Goal: Task Accomplishment & Management: Use online tool/utility

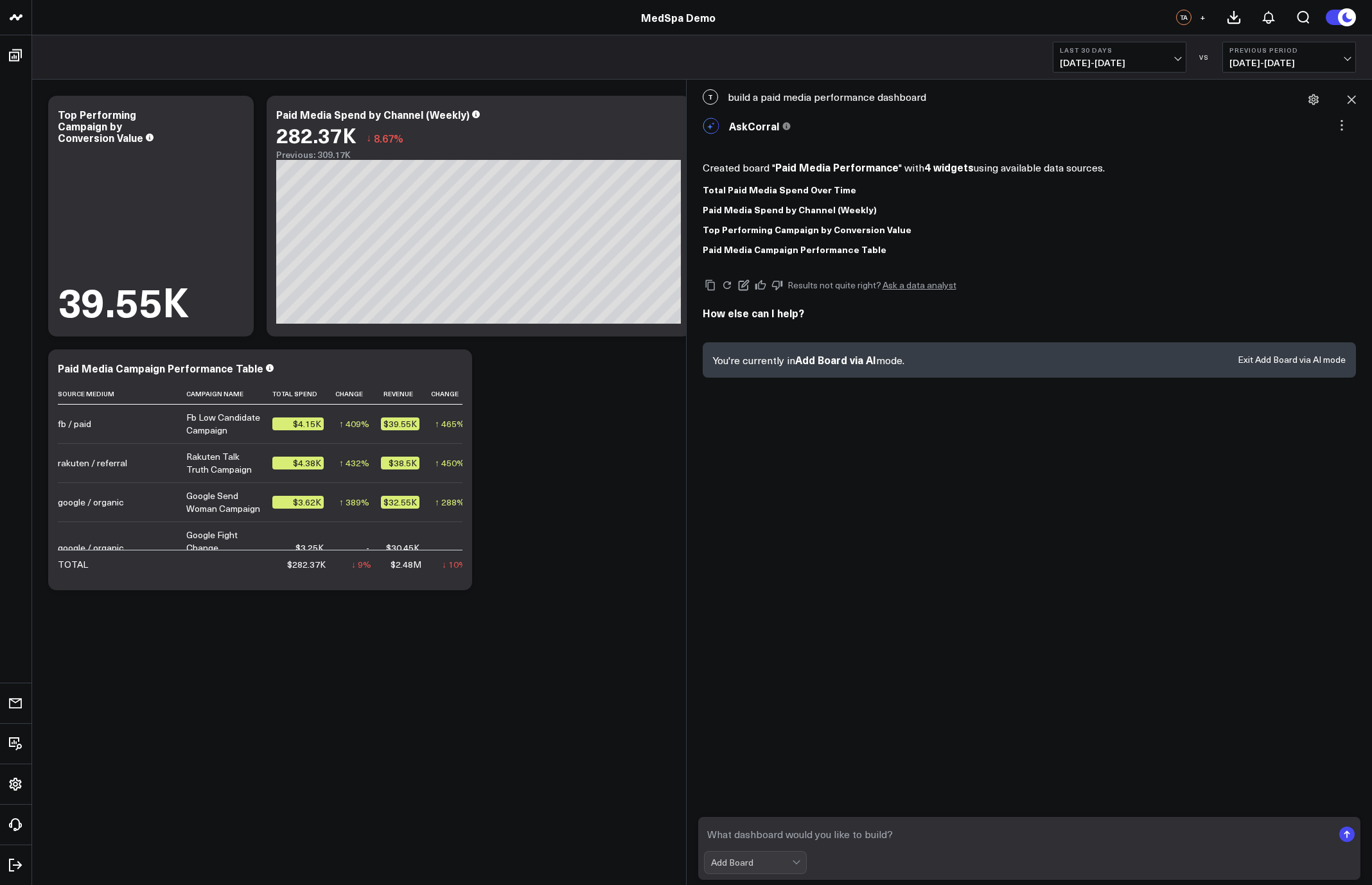
click at [978, 227] on div "Top Performing Campaign by Conversion Value" at bounding box center [1030, 230] width 654 height 10
click at [919, 205] on div "Paid Media Spend by Channel (Weekly)" at bounding box center [1030, 209] width 654 height 10
click at [567, 496] on div "Modify via AI Copy link to widget Ask support Remove Create linked copy Executi…" at bounding box center [702, 342] width 1321 height 507
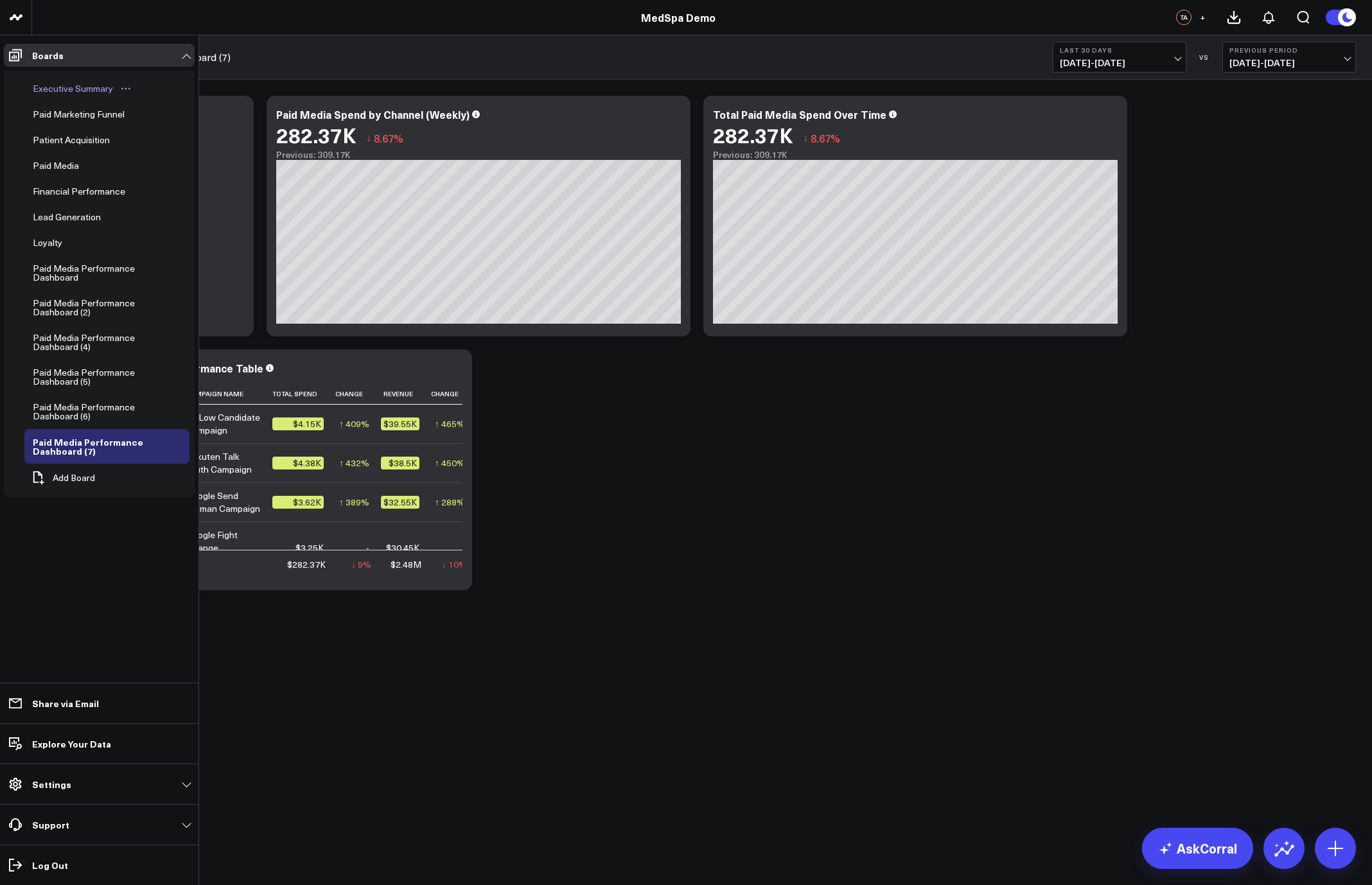
click at [66, 87] on div "Executive Summary" at bounding box center [73, 88] width 86 height 15
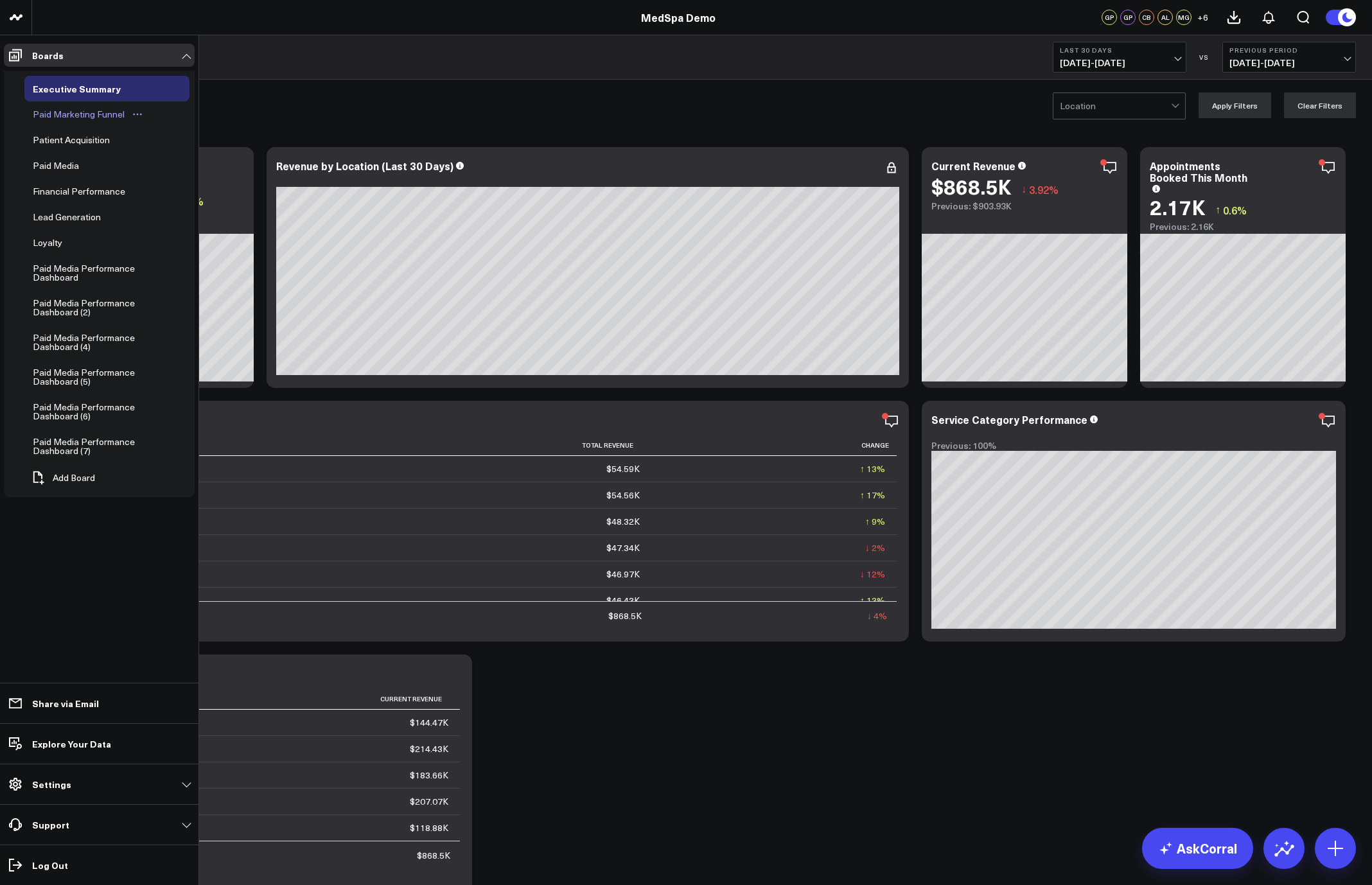
click at [77, 112] on div "Paid Marketing Funnel" at bounding box center [78, 114] width 98 height 15
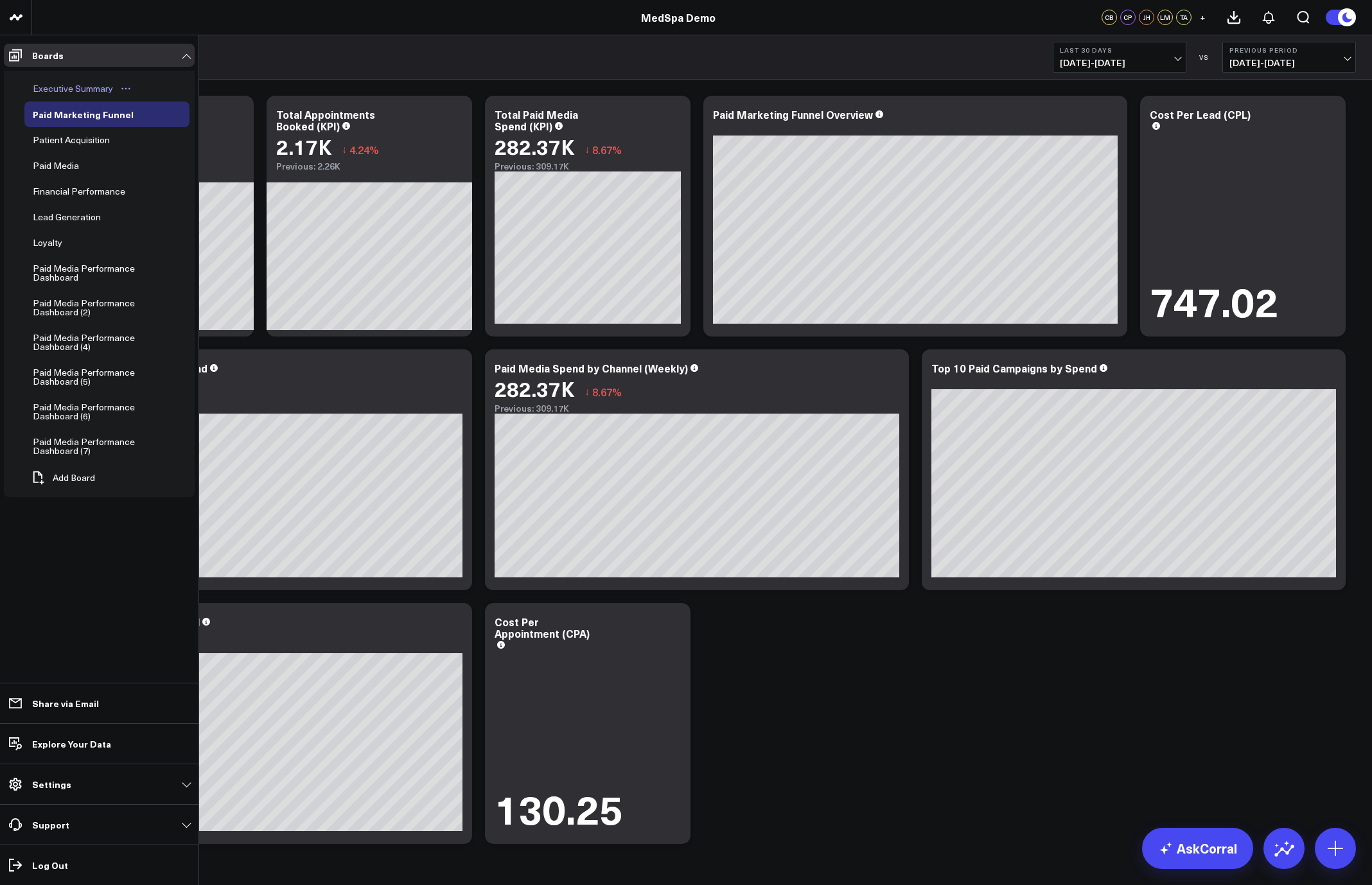
click at [82, 88] on div "Executive Summary" at bounding box center [73, 88] width 86 height 15
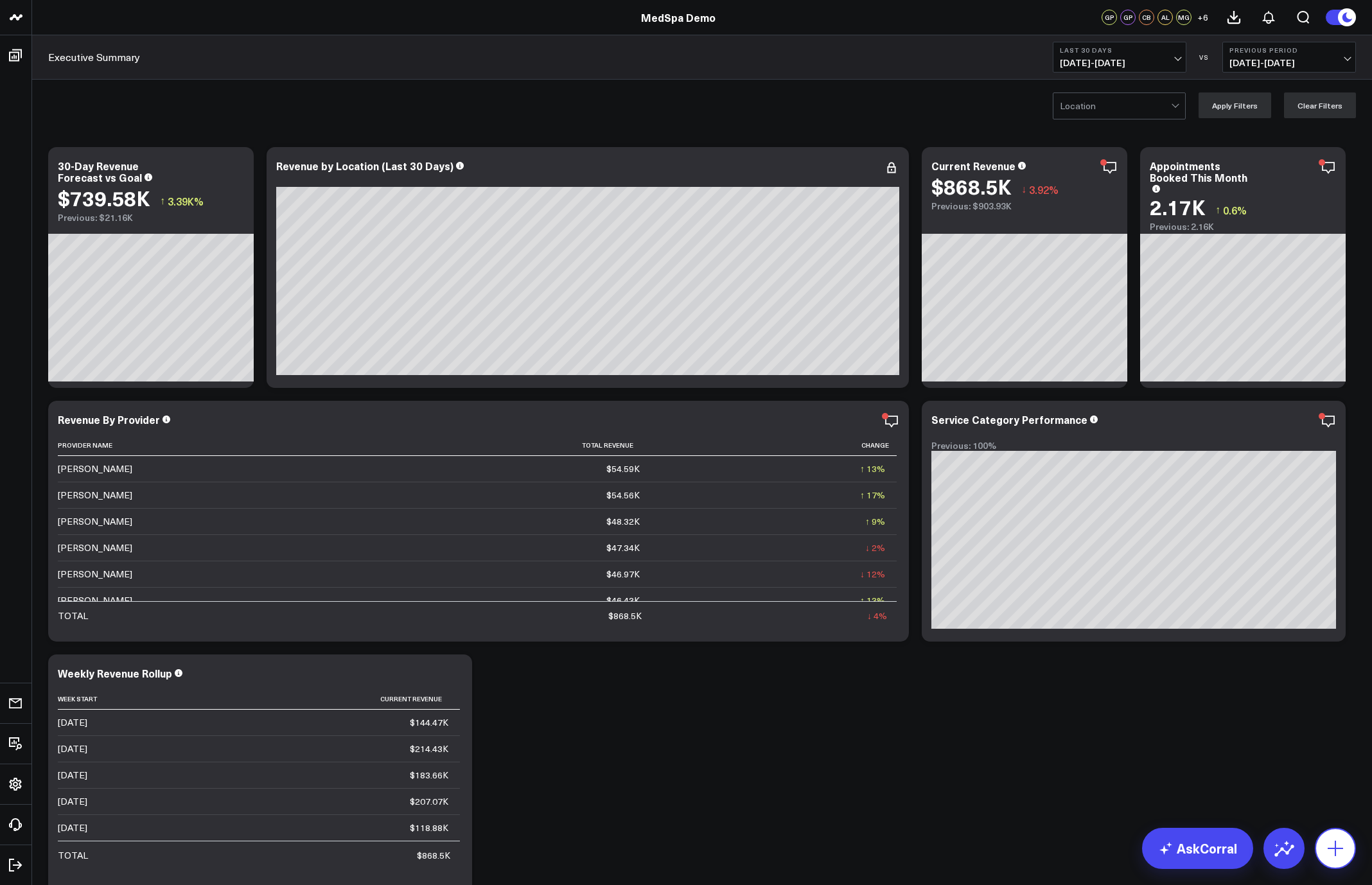
click at [1329, 846] on icon at bounding box center [1335, 848] width 21 height 21
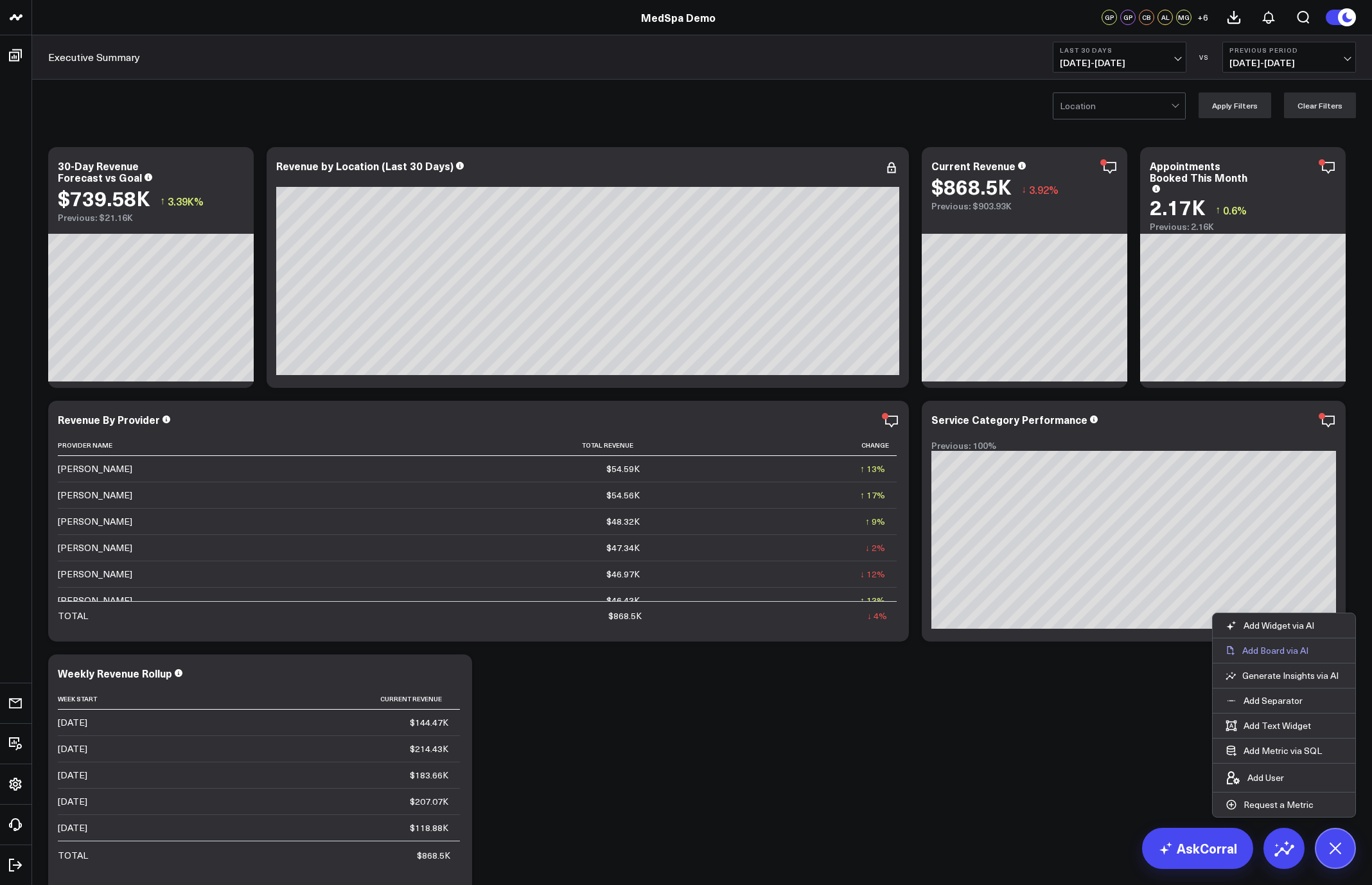
click at [1286, 652] on p "Add Board via AI" at bounding box center [1275, 651] width 66 height 12
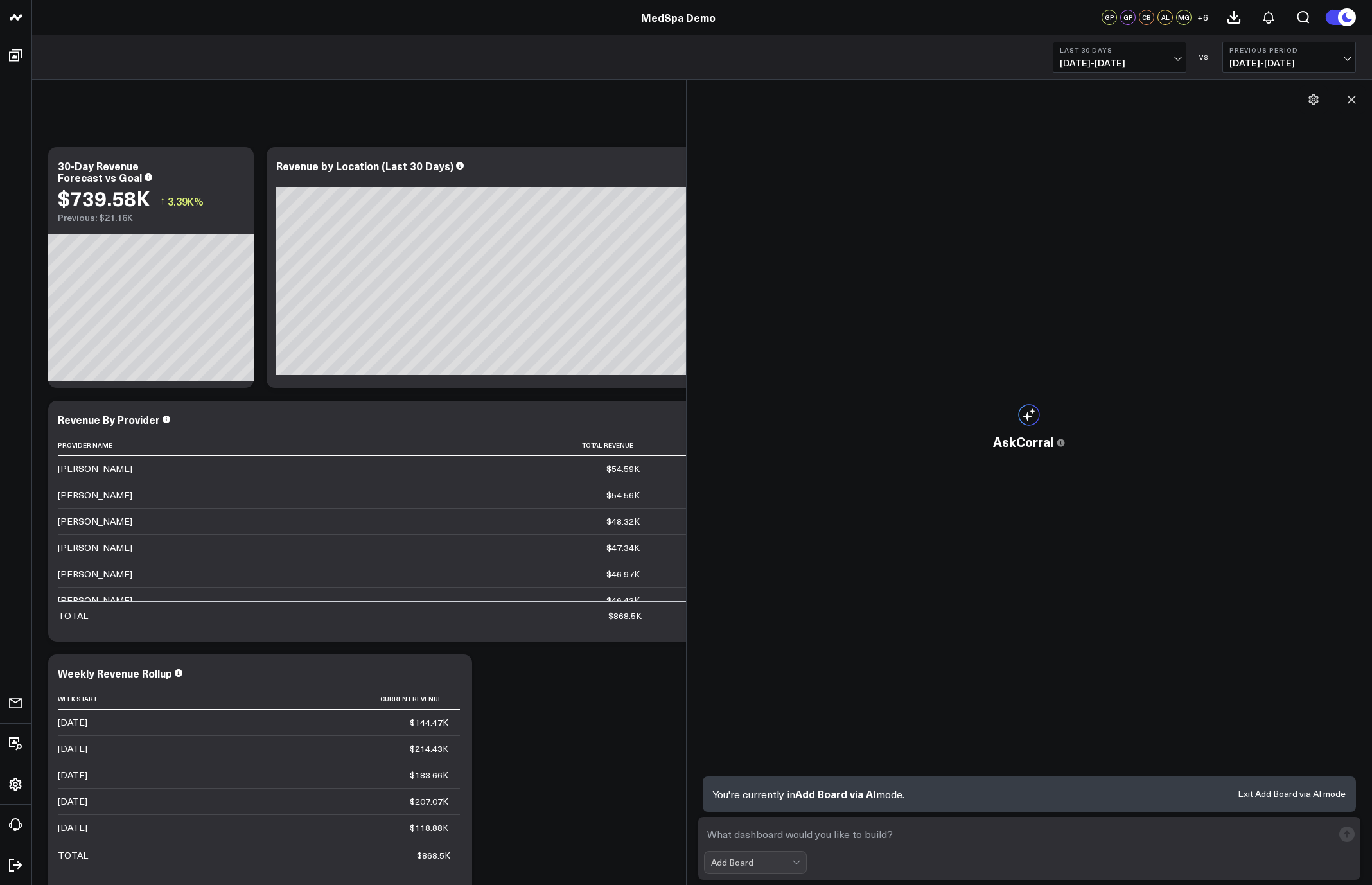
click at [860, 836] on textarea at bounding box center [1018, 835] width 630 height 23
type textarea "build a paid media performance dashboard"
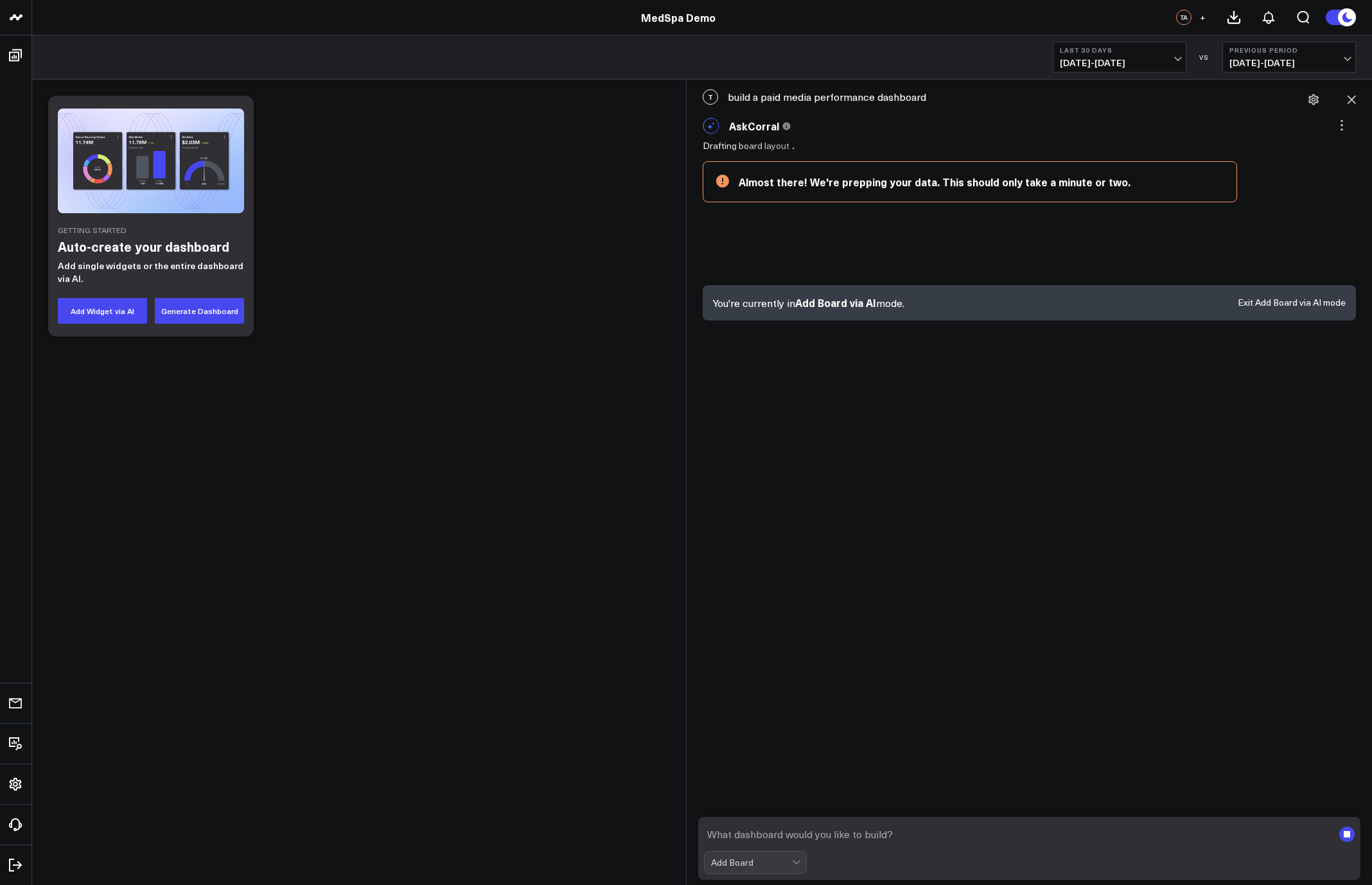
click at [986, 374] on div "T build a paid media performance dashboard AskCorral This feature is experiment…" at bounding box center [1029, 482] width 673 height 806
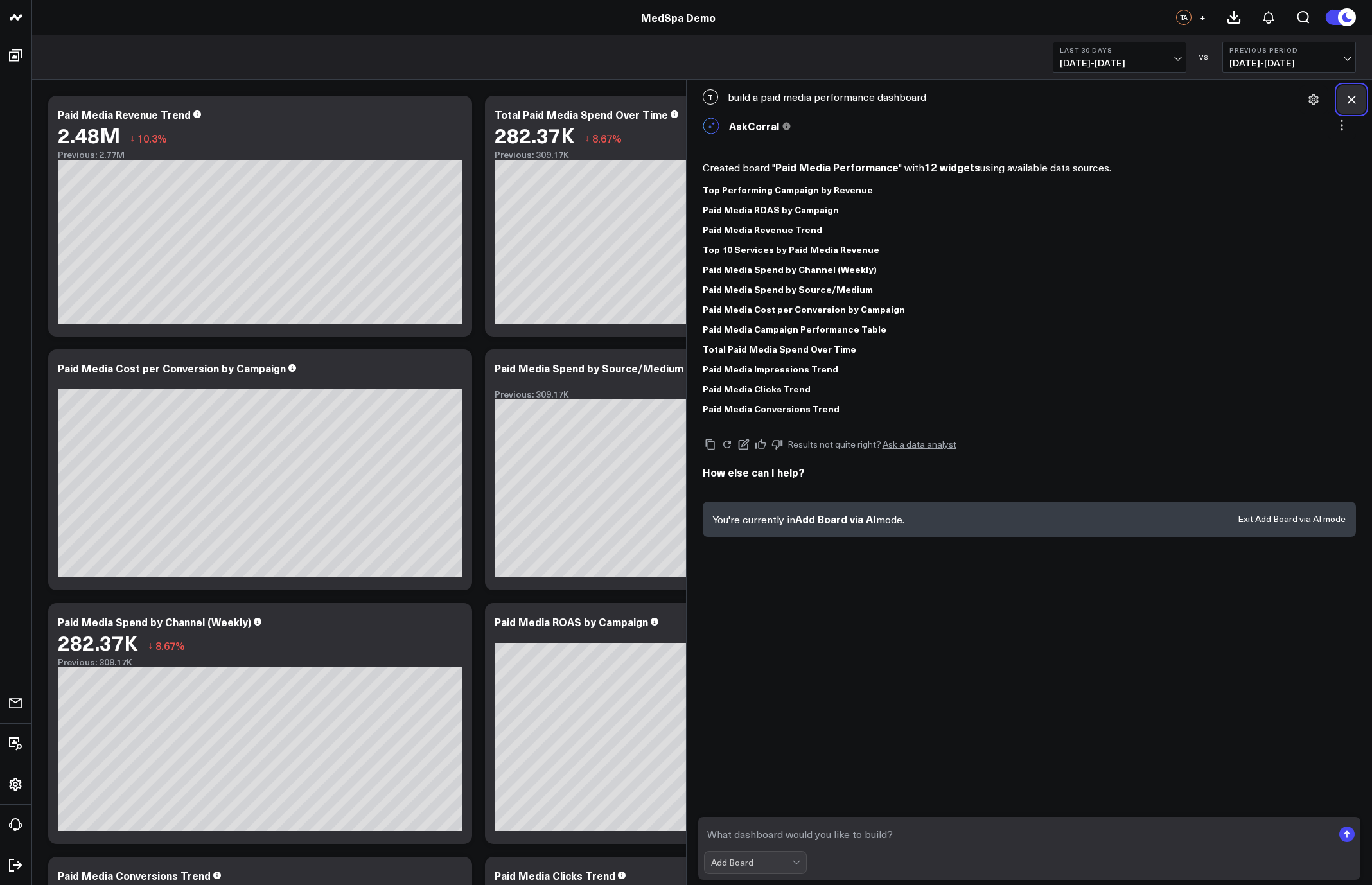
click at [1354, 97] on icon at bounding box center [1351, 99] width 8 height 8
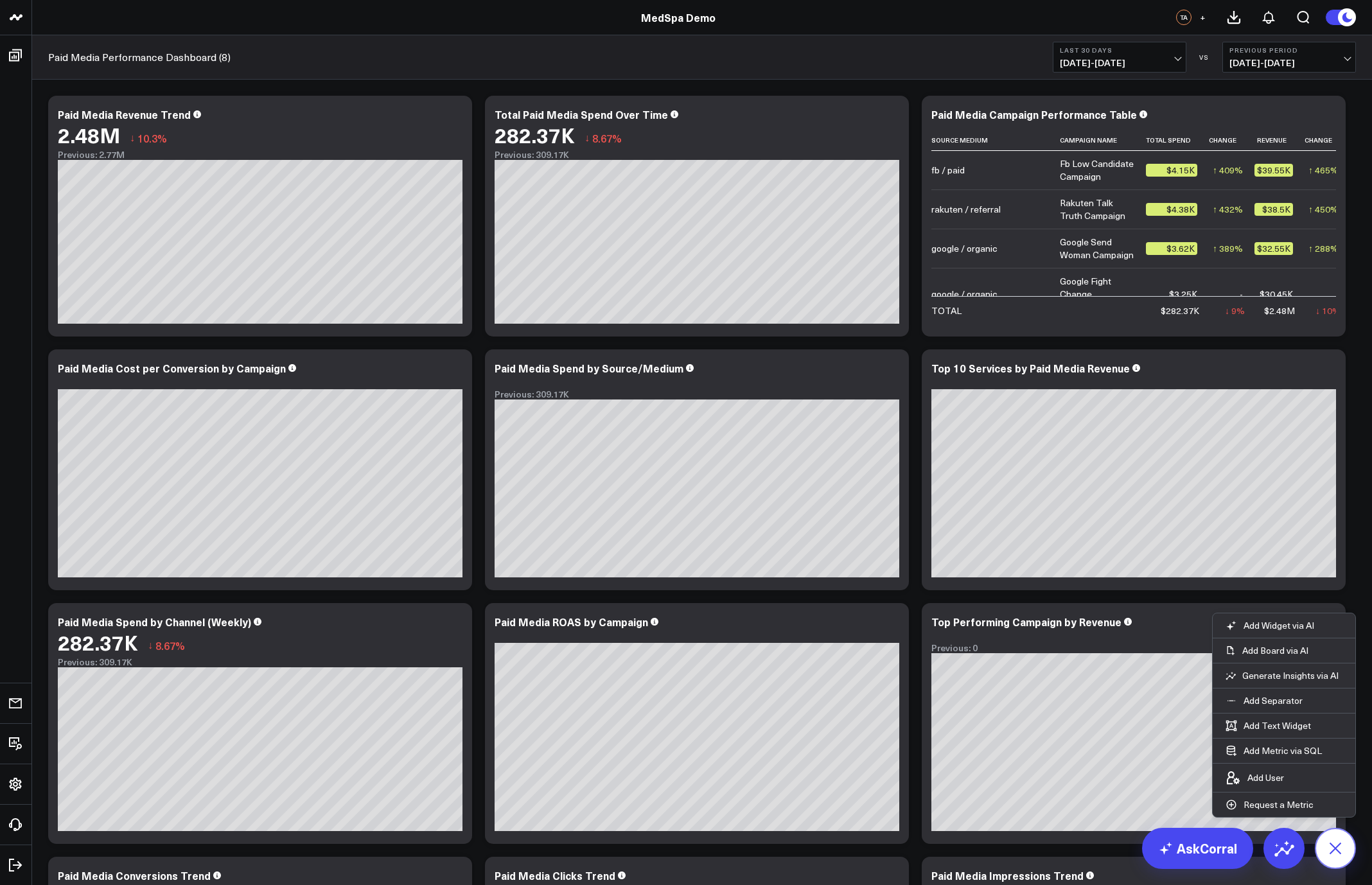
click at [1346, 852] on icon at bounding box center [1335, 848] width 29 height 29
